Goal: Find specific page/section: Find specific page/section

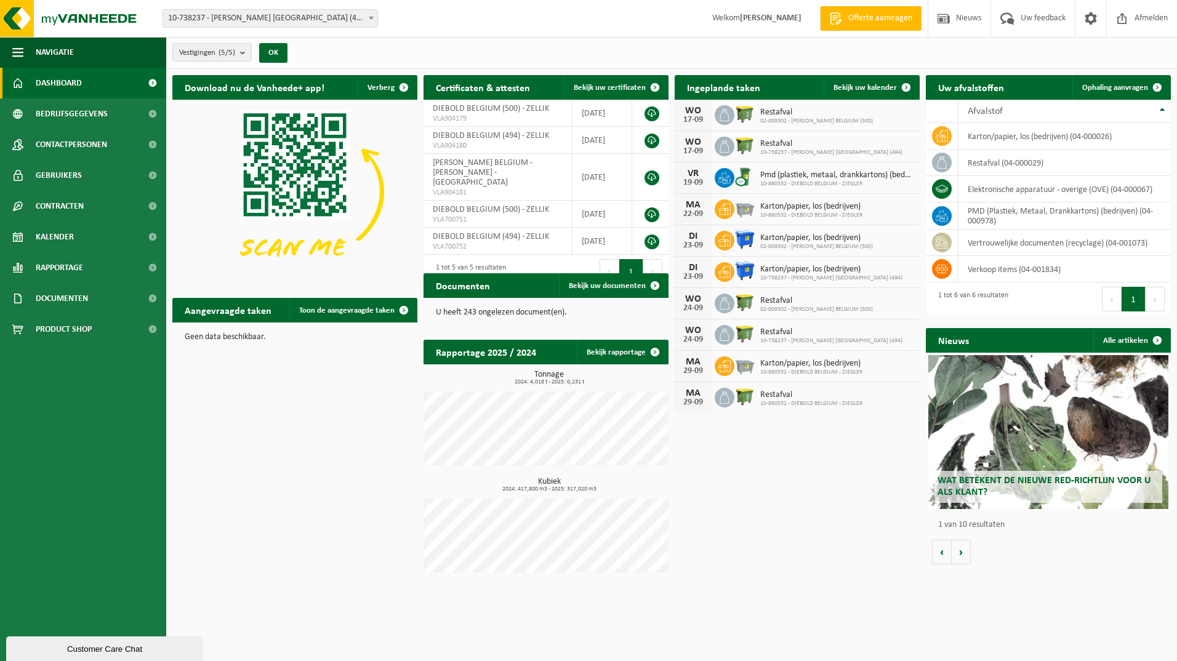
click at [373, 19] on b at bounding box center [371, 18] width 5 height 3
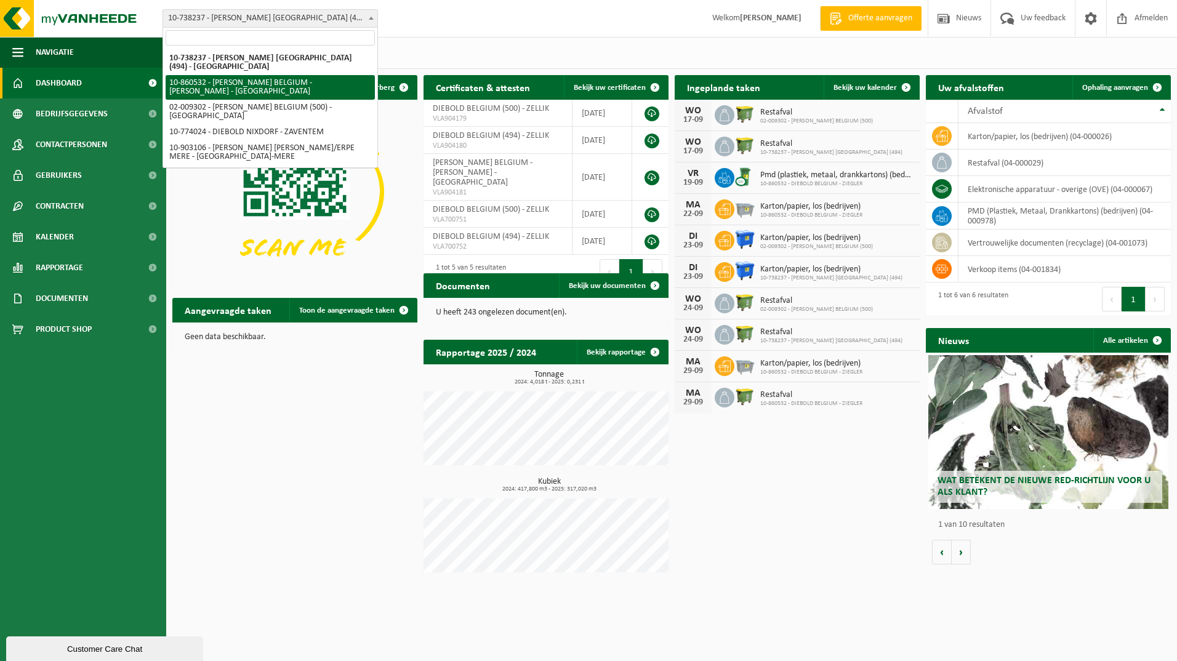
select select "100221"
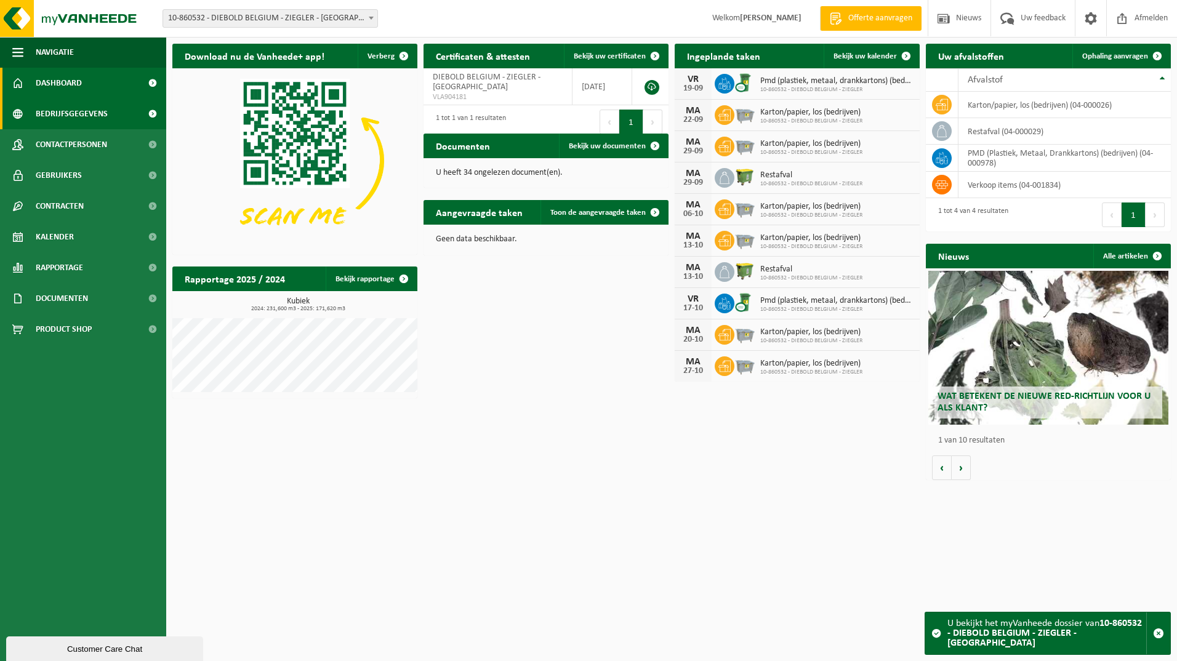
click at [125, 106] on link "Bedrijfsgegevens" at bounding box center [83, 114] width 166 height 31
